Goal: Task Accomplishment & Management: Manage account settings

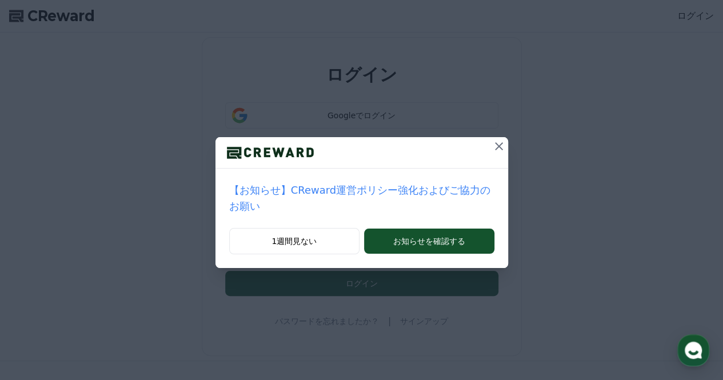
click at [492, 142] on icon at bounding box center [499, 147] width 14 height 14
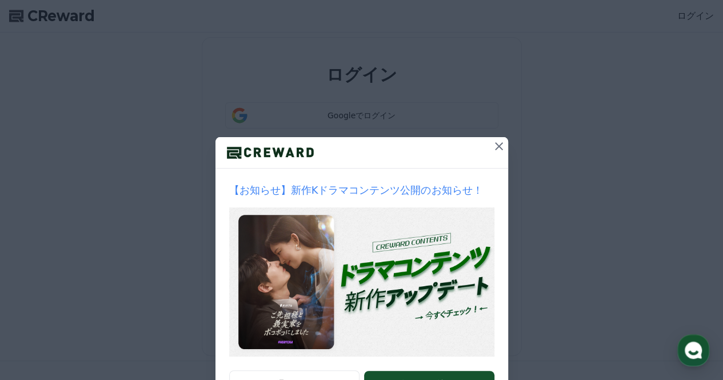
click at [492, 142] on icon at bounding box center [499, 147] width 14 height 14
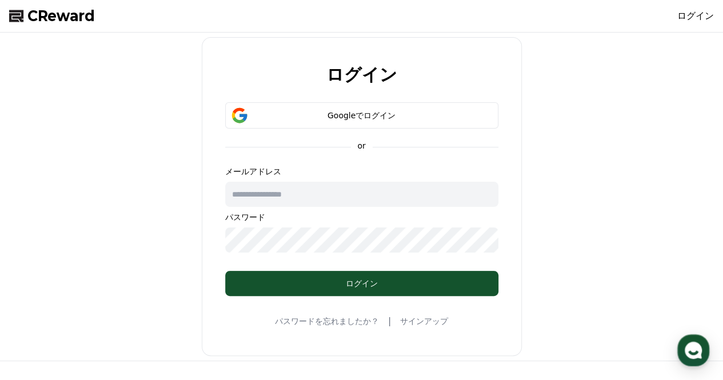
click at [347, 196] on input "text" at bounding box center [361, 194] width 273 height 25
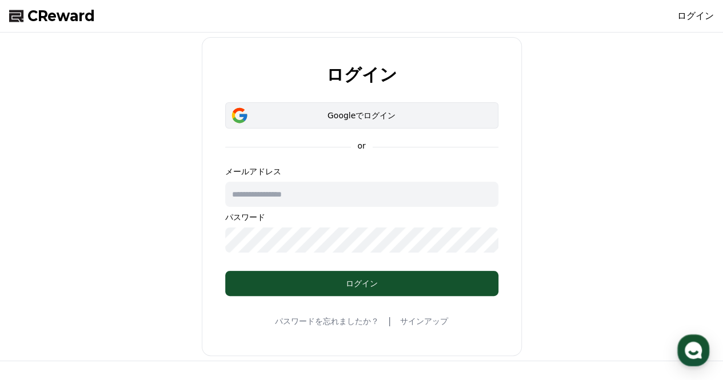
click at [371, 116] on div "Googleでログイン" at bounding box center [362, 115] width 240 height 11
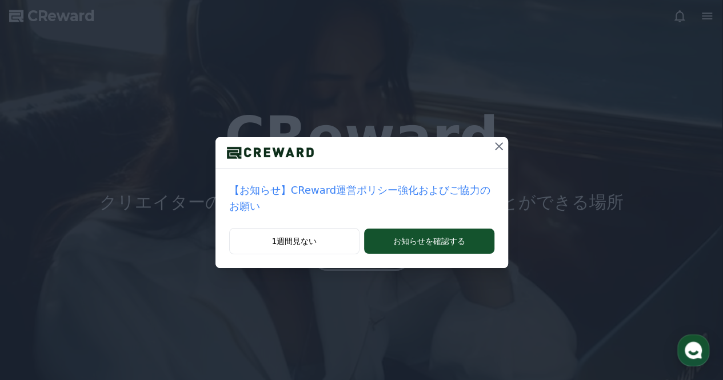
click at [492, 148] on icon at bounding box center [499, 147] width 14 height 14
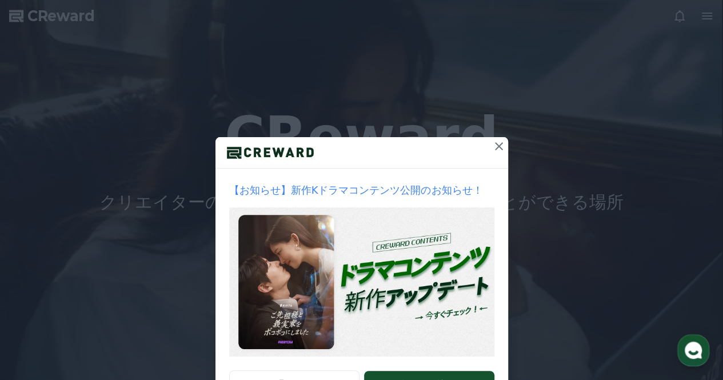
click at [484, 148] on div at bounding box center [362, 152] width 293 height 31
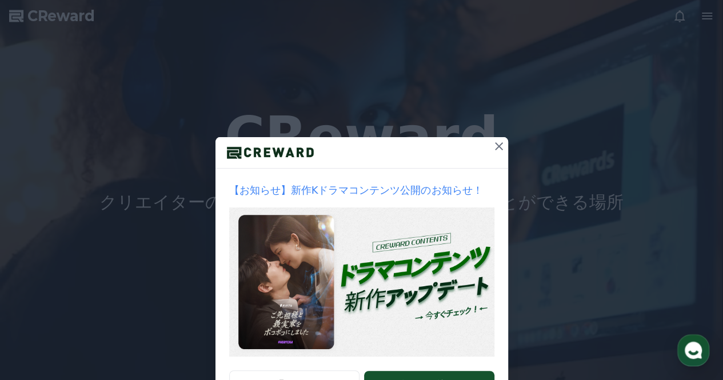
click at [494, 148] on icon at bounding box center [499, 147] width 14 height 14
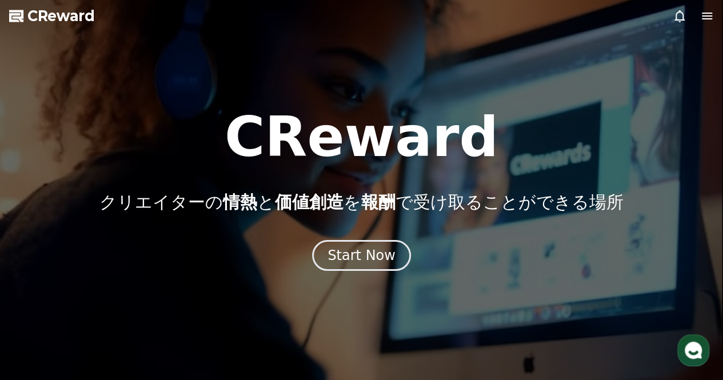
click at [707, 17] on icon at bounding box center [708, 16] width 14 height 14
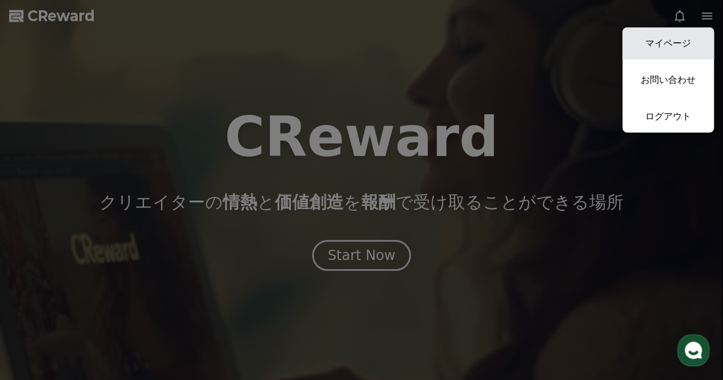
click at [685, 39] on link "マイページ" at bounding box center [669, 43] width 92 height 32
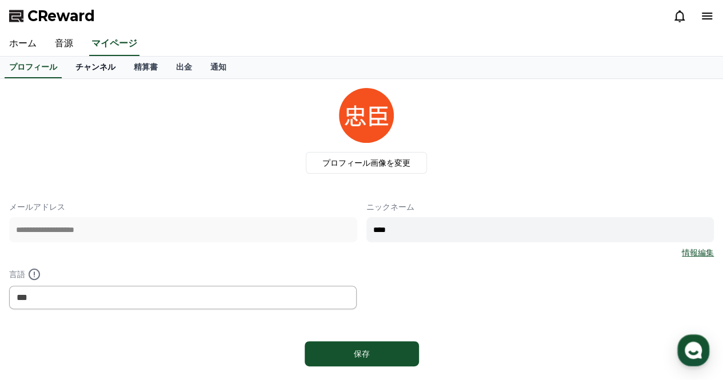
click at [82, 67] on link "チャンネル" at bounding box center [95, 68] width 58 height 22
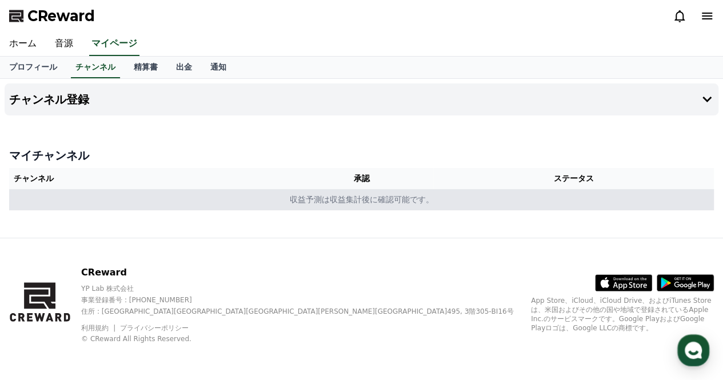
click at [170, 205] on td "収益予測は収益集計後に確認可能です。" at bounding box center [361, 199] width 705 height 21
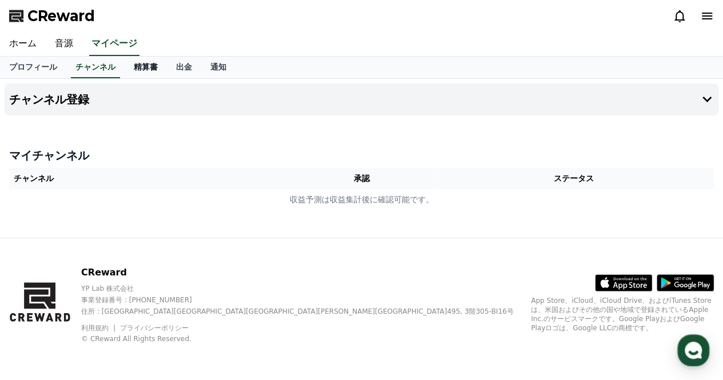
click at [125, 71] on link "精算書" at bounding box center [146, 68] width 42 height 22
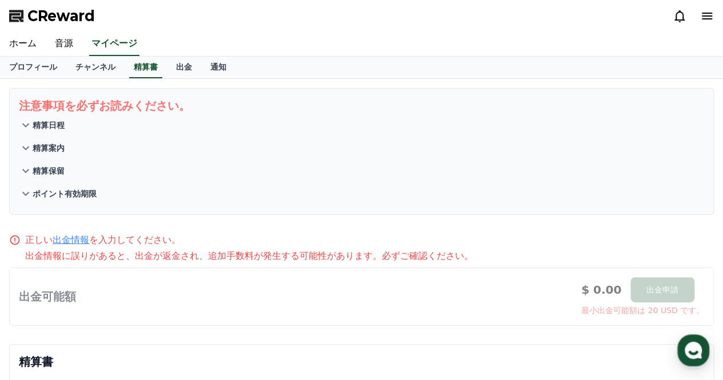
click at [49, 129] on p "精算日程" at bounding box center [49, 125] width 32 height 11
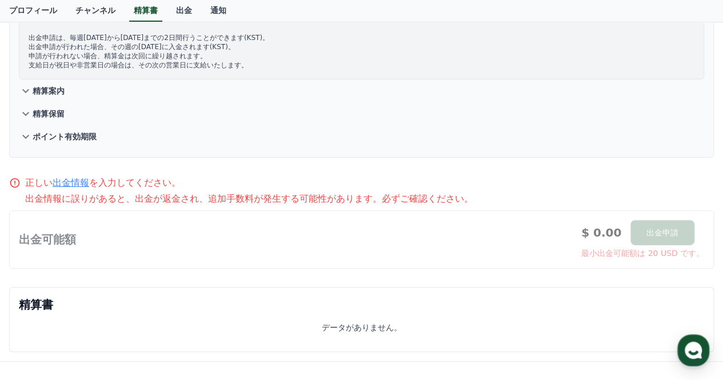
scroll to position [90, 0]
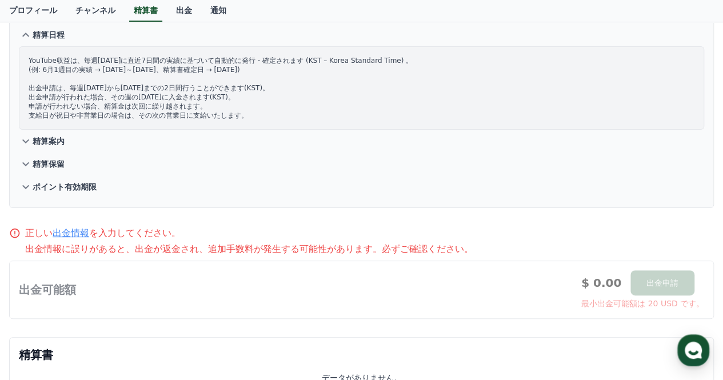
click at [72, 235] on link "出金情報" at bounding box center [71, 233] width 37 height 11
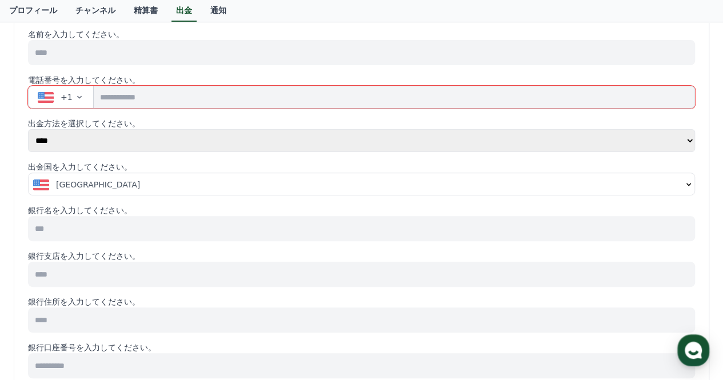
scroll to position [114, 0]
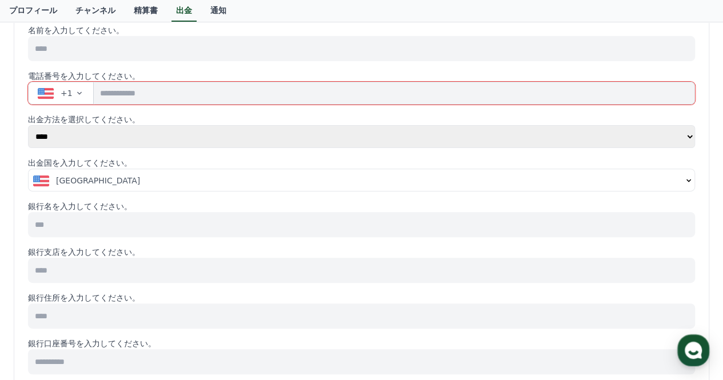
click at [381, 182] on div "[GEOGRAPHIC_DATA]" at bounding box center [357, 180] width 649 height 11
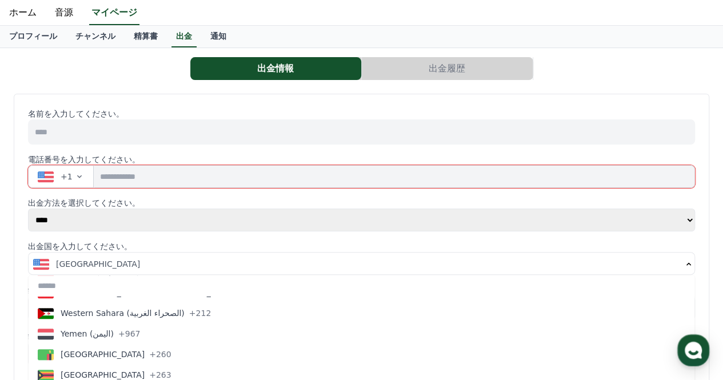
scroll to position [0, 0]
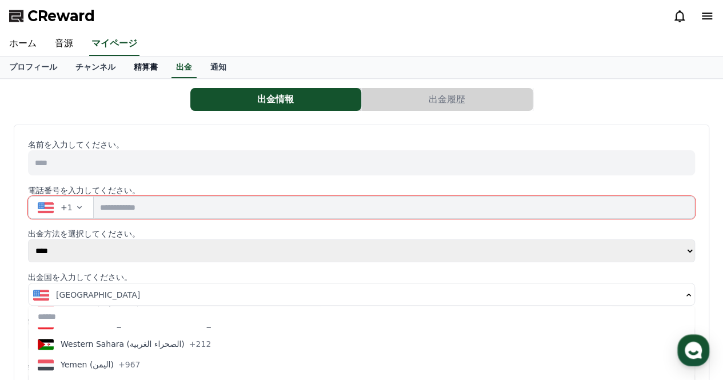
click at [125, 68] on link "精算書" at bounding box center [146, 68] width 42 height 22
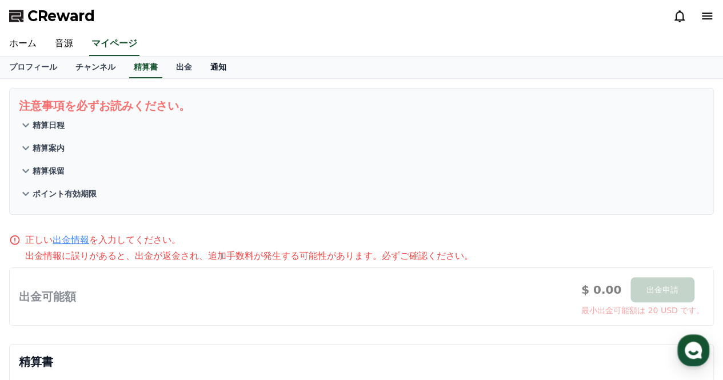
click at [208, 67] on link "通知" at bounding box center [218, 68] width 34 height 22
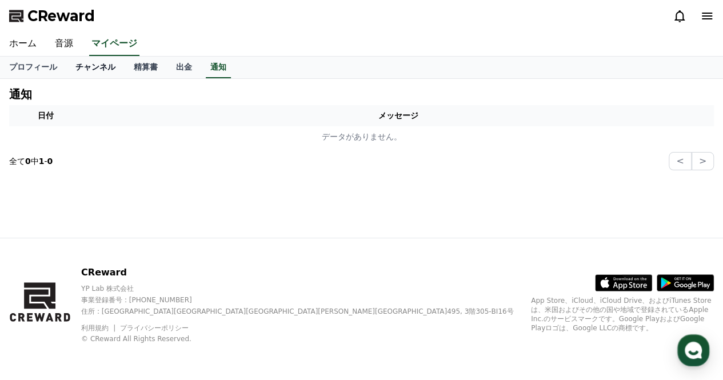
click at [82, 68] on link "チャンネル" at bounding box center [95, 68] width 58 height 22
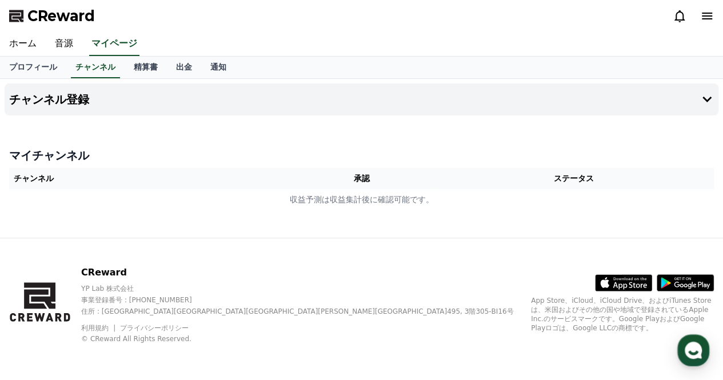
click at [372, 180] on th "承認" at bounding box center [362, 178] width 144 height 21
click at [414, 181] on th "承認" at bounding box center [362, 178] width 144 height 21
click at [384, 180] on th "承認" at bounding box center [362, 178] width 144 height 21
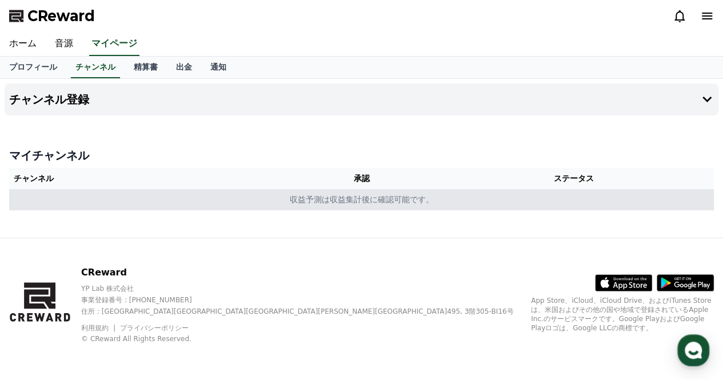
click at [379, 206] on td "収益予測は収益集計後に確認可能です。" at bounding box center [361, 199] width 705 height 21
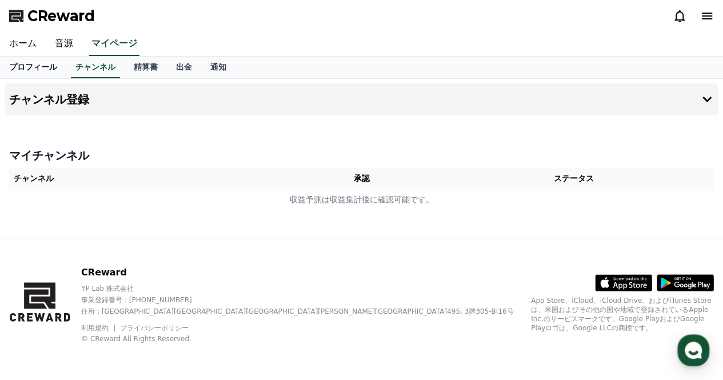
click at [10, 66] on link "プロフィール" at bounding box center [33, 68] width 66 height 22
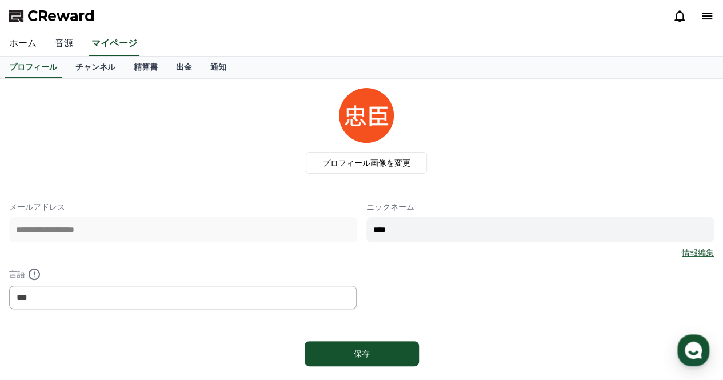
click at [49, 43] on link "音源" at bounding box center [64, 44] width 37 height 24
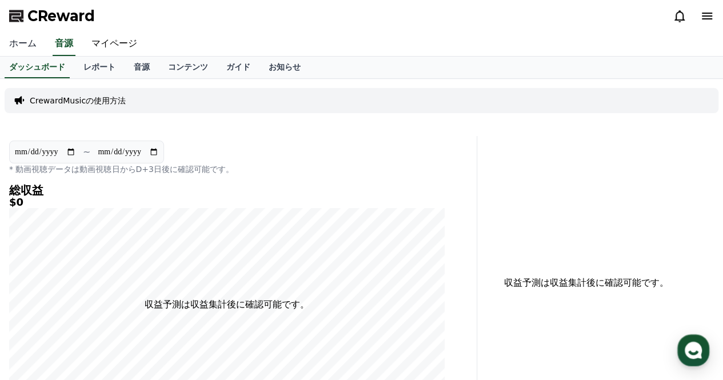
click at [32, 47] on link "ホーム" at bounding box center [23, 44] width 46 height 24
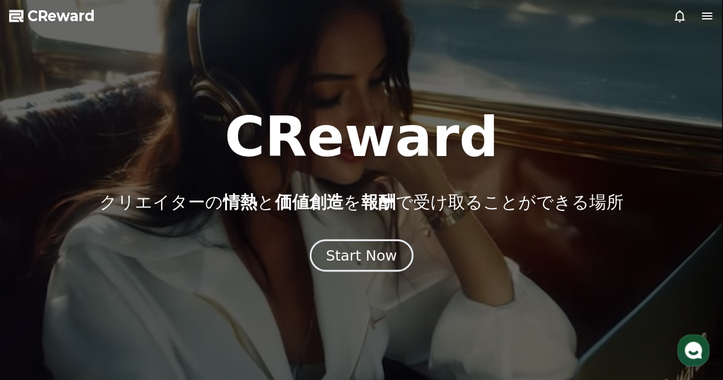
click at [387, 246] on div "Start Now" at bounding box center [361, 255] width 71 height 19
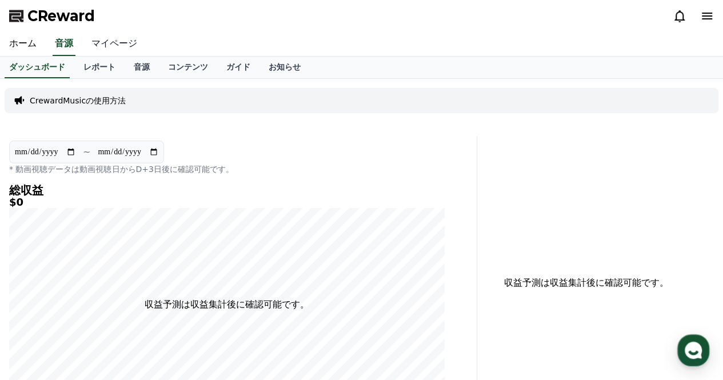
click at [106, 38] on link "マイページ" at bounding box center [114, 44] width 64 height 24
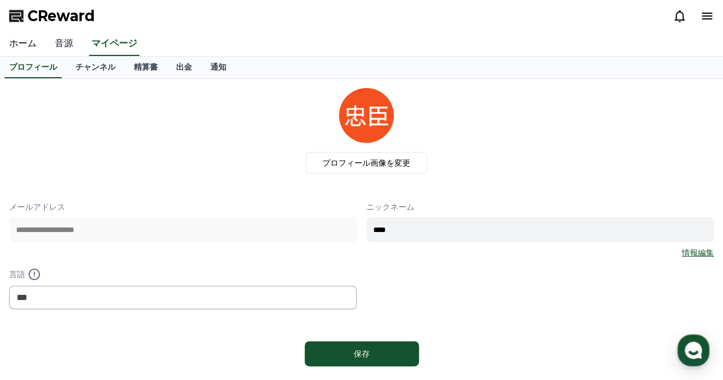
click at [63, 44] on link "音源" at bounding box center [64, 44] width 37 height 24
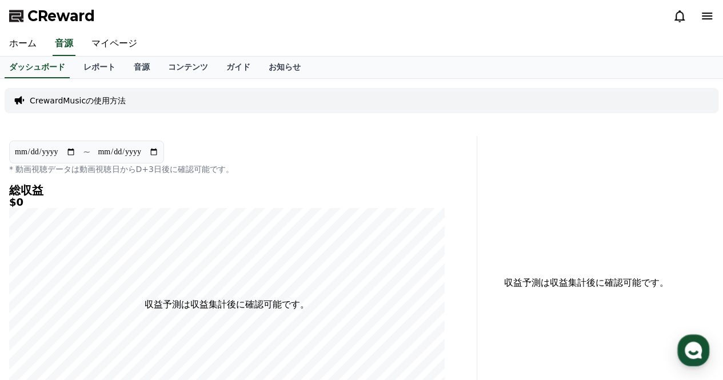
drag, startPoint x: 108, startPoint y: 16, endPoint x: 32, endPoint y: 19, distance: 75.5
click at [32, 19] on div "CReward" at bounding box center [361, 16] width 723 height 32
copy span "CReward"
